Goal: Transaction & Acquisition: Purchase product/service

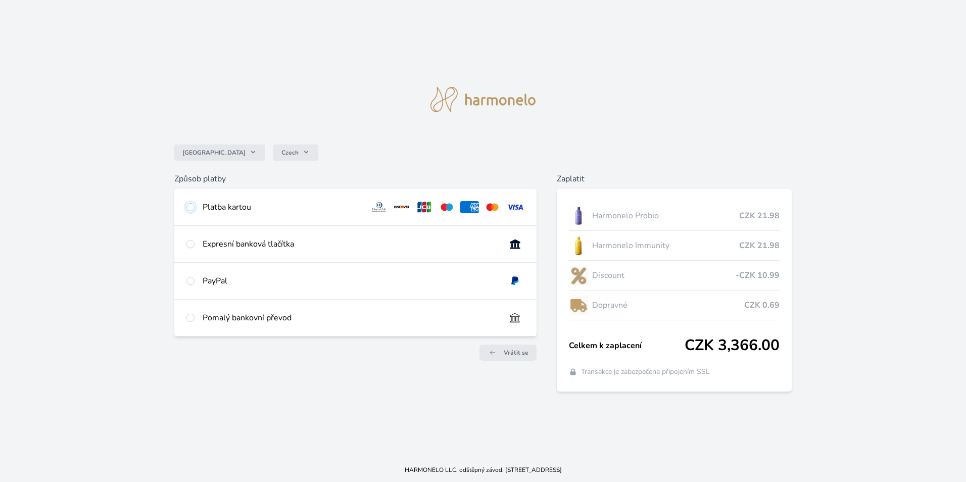
click at [190, 208] on input "radio" at bounding box center [190, 207] width 8 height 8
radio input "true"
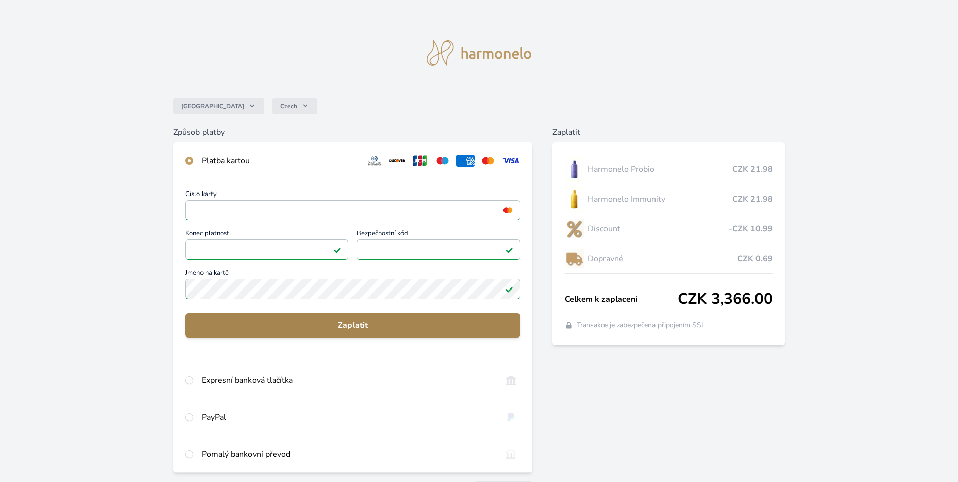
click at [393, 327] on span "Zaplatit" at bounding box center [352, 325] width 319 height 12
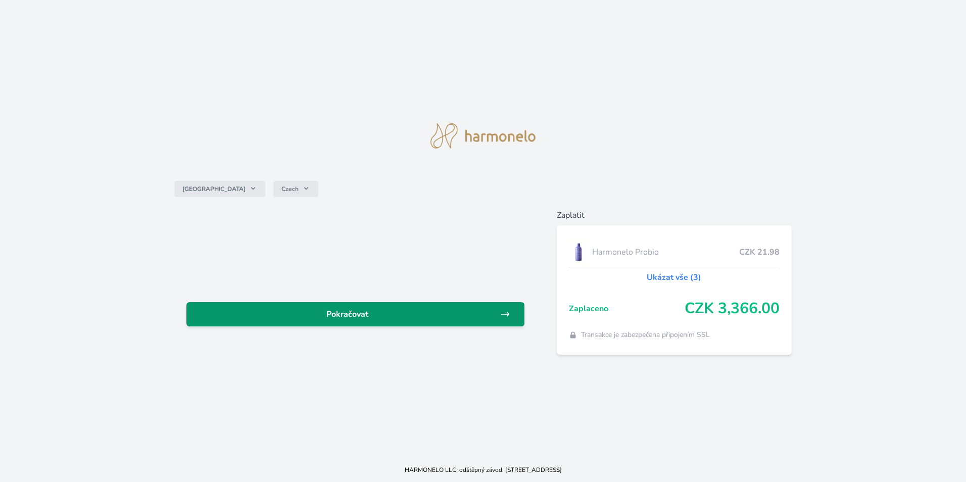
click at [352, 320] on link "Pokračovat" at bounding box center [355, 314] width 338 height 24
